Goal: Information Seeking & Learning: Learn about a topic

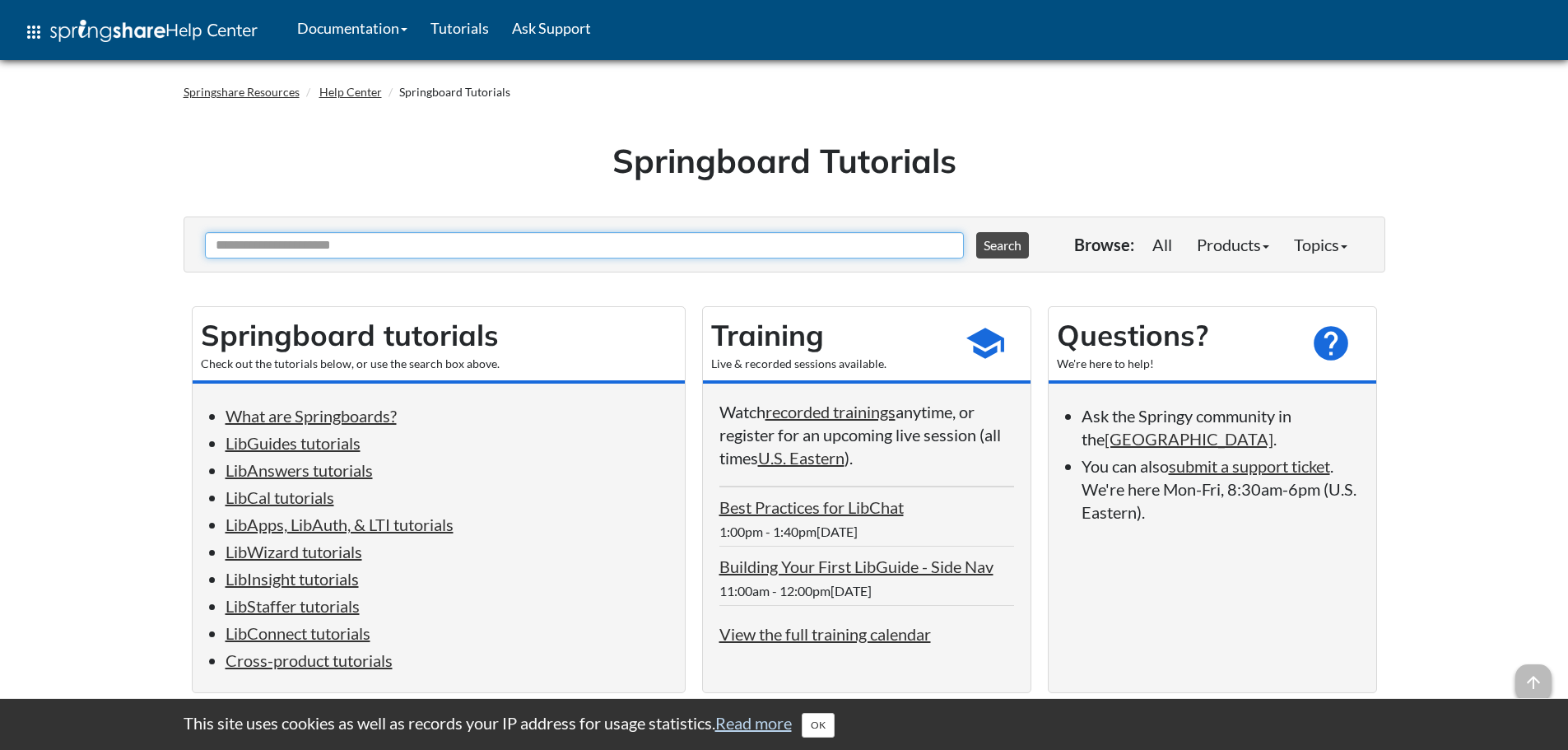
click at [362, 248] on input "Ask Another Question" at bounding box center [584, 246] width 759 height 26
type input "***"
click at [977, 233] on button "Search" at bounding box center [1003, 246] width 53 height 26
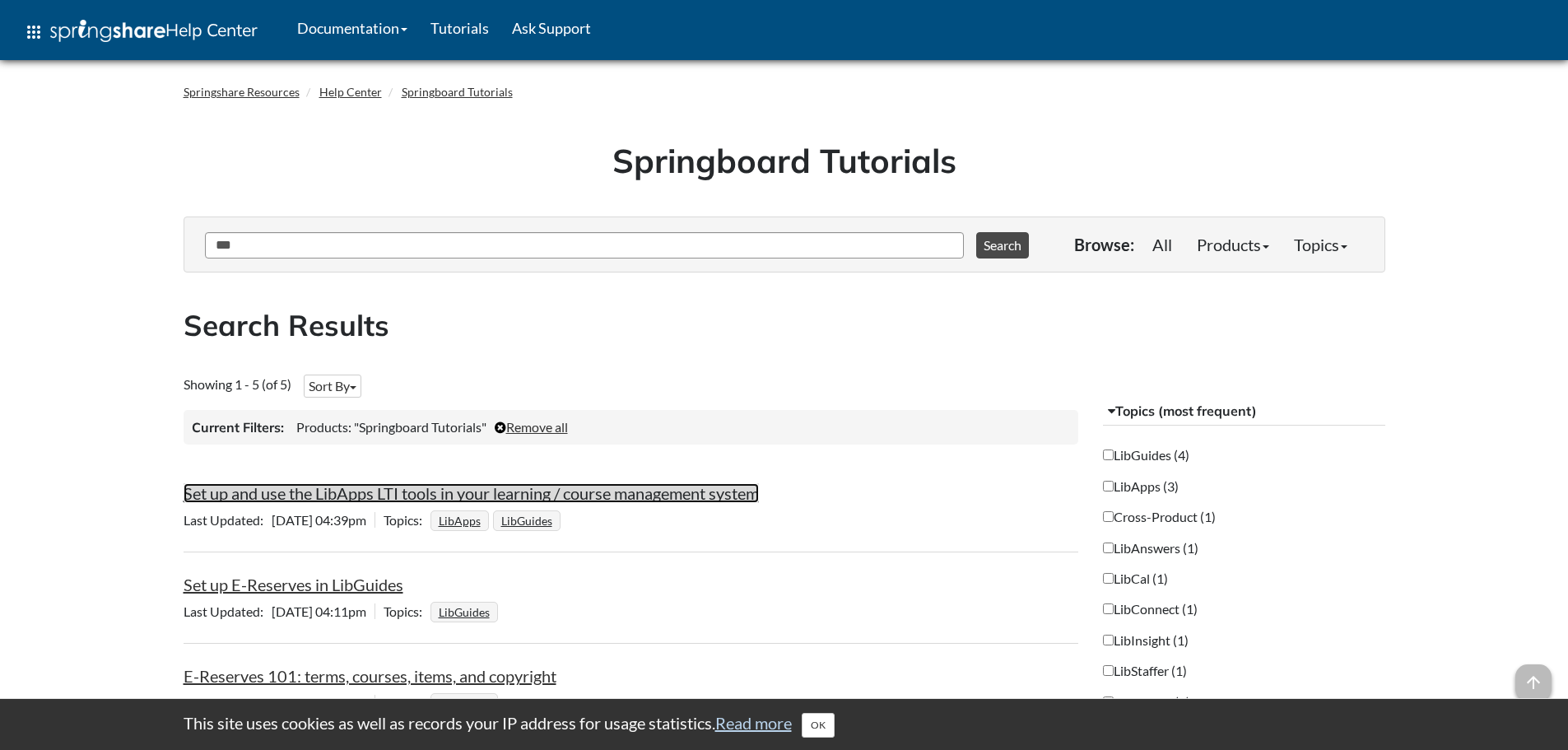
click at [418, 490] on link "Set up and use the LibApps LTI tools in your learning / course management system" at bounding box center [471, 493] width 576 height 20
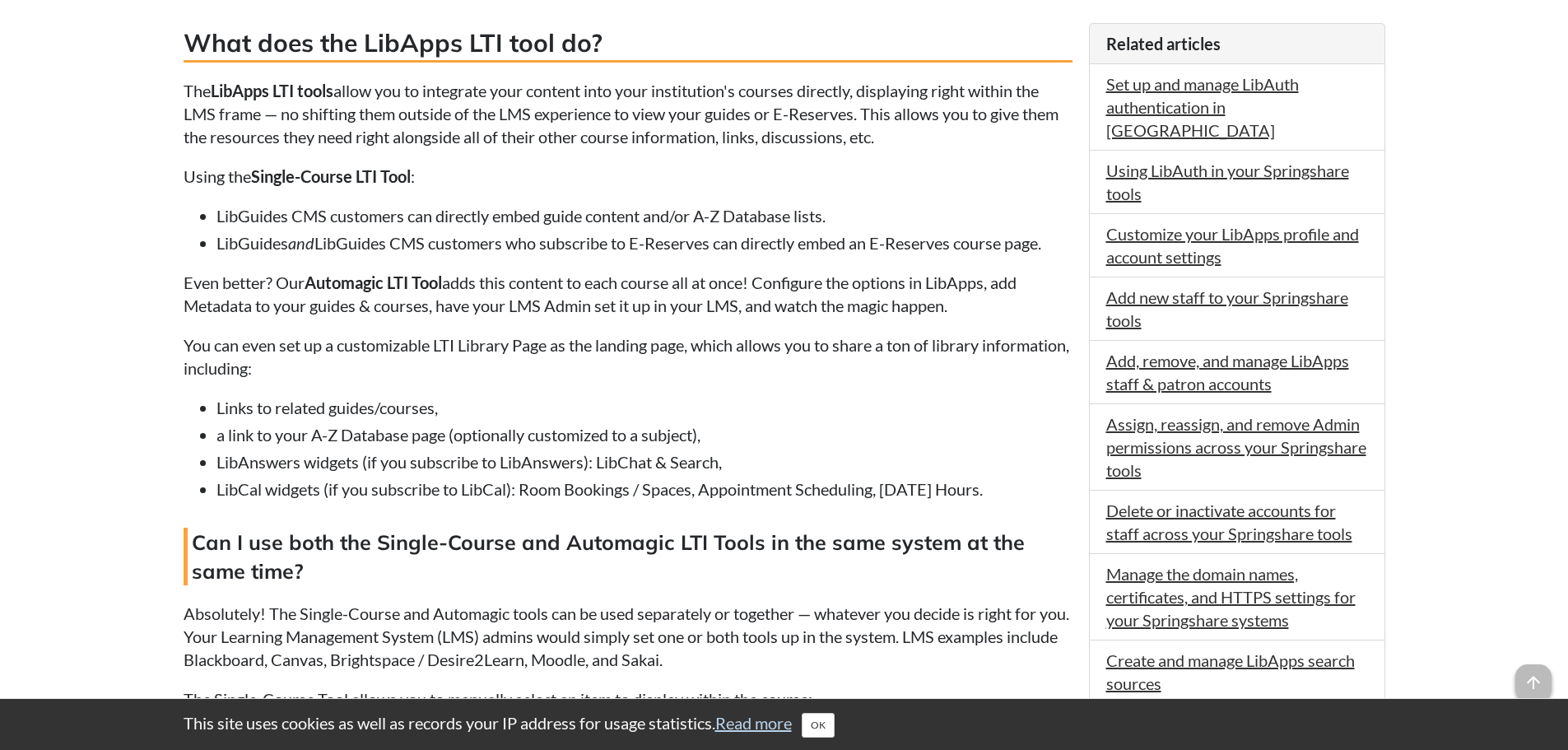
scroll to position [824, 0]
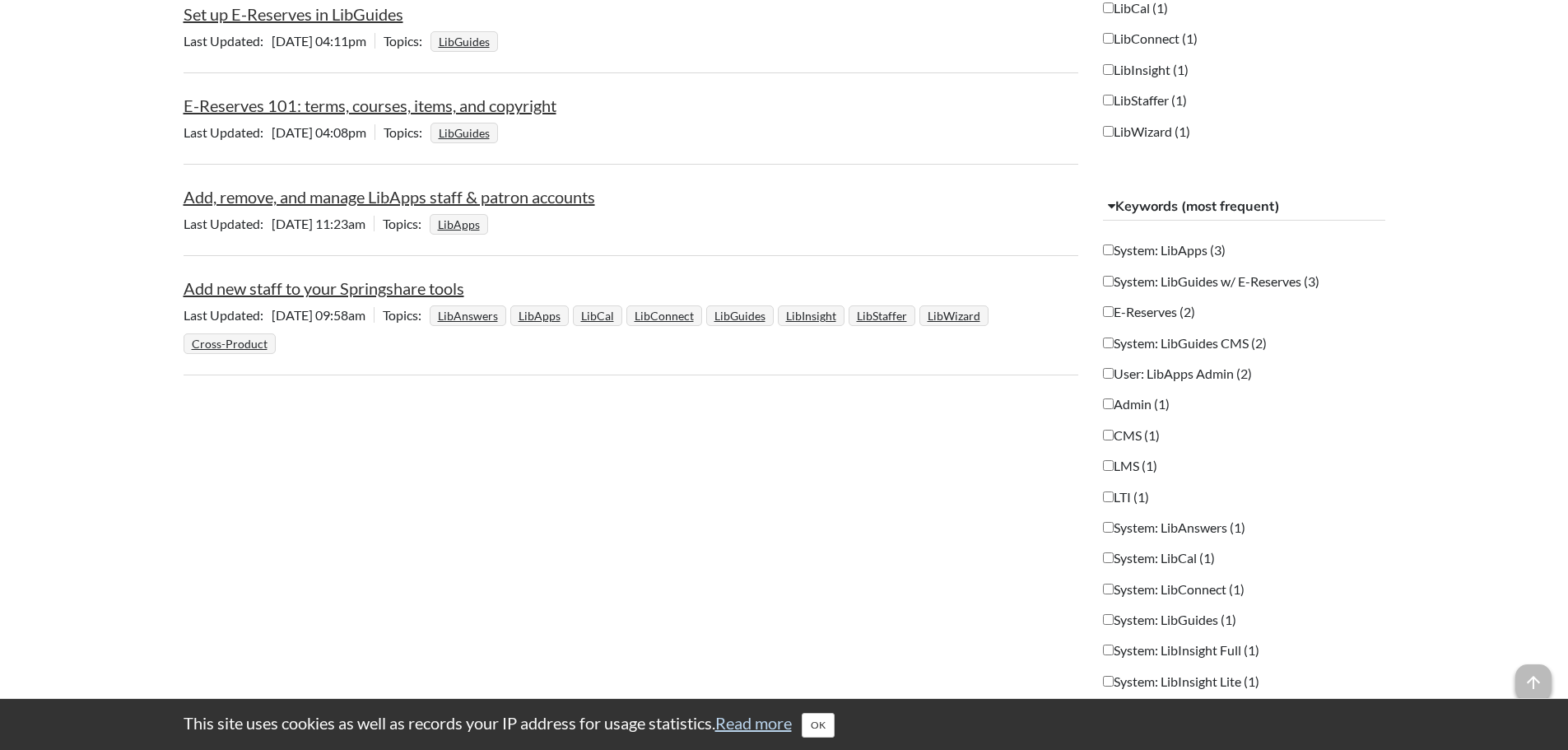
scroll to position [577, 0]
